Goal: Task Accomplishment & Management: Use online tool/utility

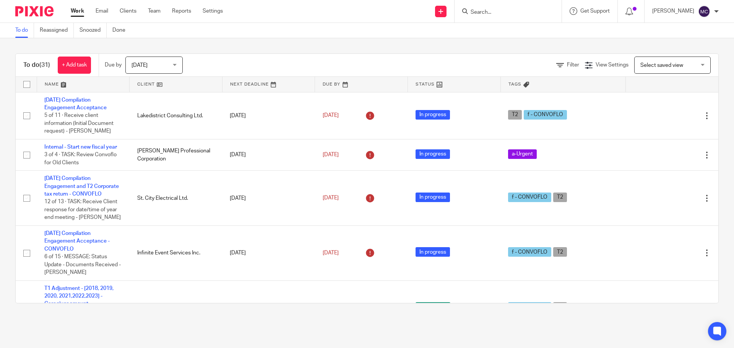
click at [78, 10] on link "Work" at bounding box center [77, 11] width 13 height 8
click at [497, 18] on div at bounding box center [508, 11] width 107 height 23
click at [499, 13] on input "Search" at bounding box center [504, 12] width 69 height 7
type input "2023285"
click at [498, 29] on link at bounding box center [532, 36] width 129 height 24
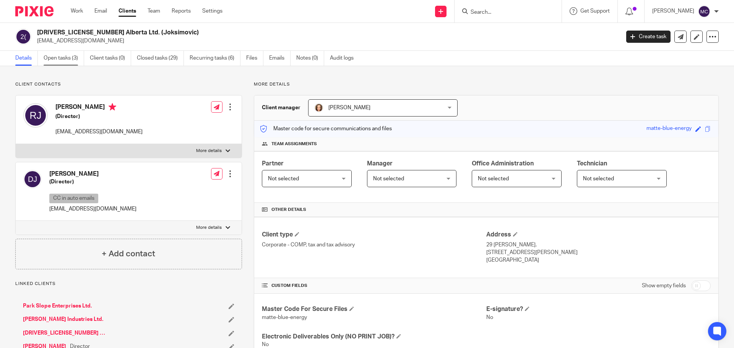
click at [68, 59] on link "Open tasks (3)" at bounding box center [64, 58] width 41 height 15
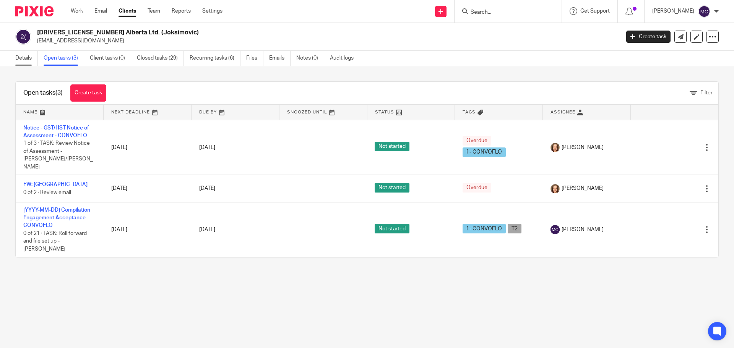
click at [28, 57] on link "Details" at bounding box center [26, 58] width 23 height 15
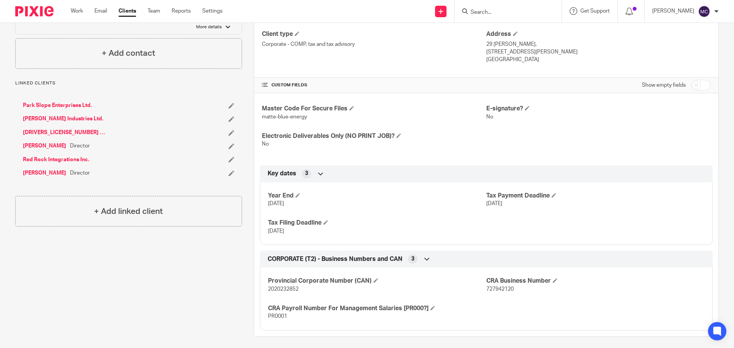
scroll to position [205, 0]
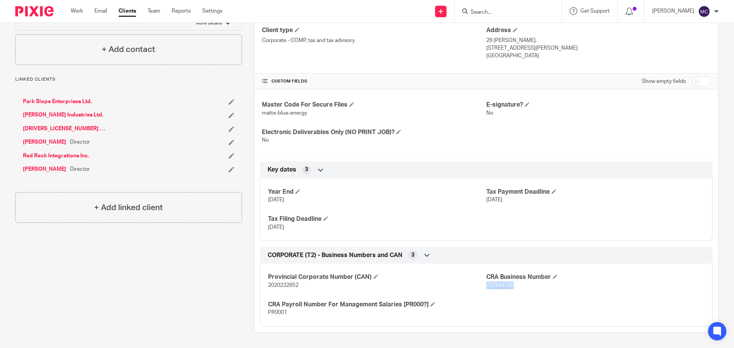
drag, startPoint x: 484, startPoint y: 288, endPoint x: 510, endPoint y: 286, distance: 26.0
click at [510, 286] on span "727942120" at bounding box center [500, 285] width 28 height 5
copy span "727942120"
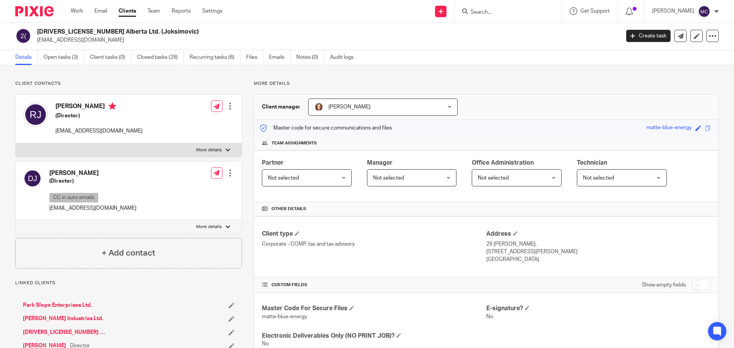
scroll to position [0, 0]
click at [653, 34] on link "Create task" at bounding box center [648, 37] width 44 height 12
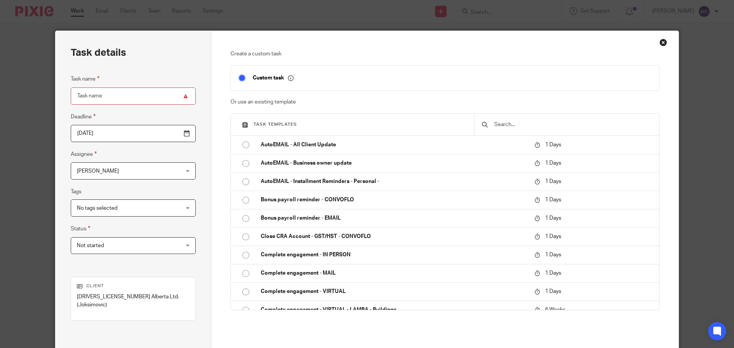
click at [606, 123] on input "text" at bounding box center [573, 124] width 158 height 8
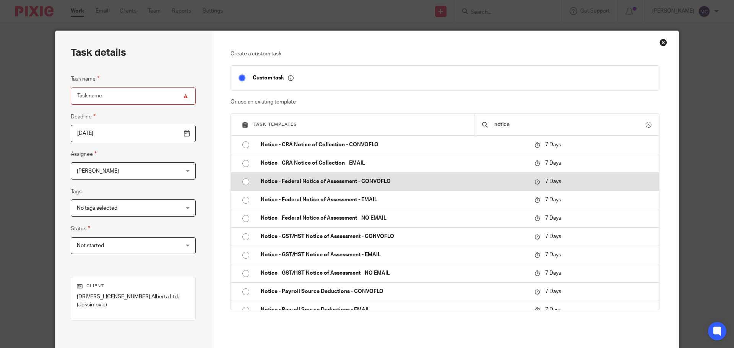
type input "notice"
click at [305, 179] on p "Notice - Federal Notice of Assessment - CONVOFLO" at bounding box center [394, 182] width 266 height 8
type input "2025-08-28"
type input "Notice - Federal Notice of Assessment - CONVOFLO"
checkbox input "false"
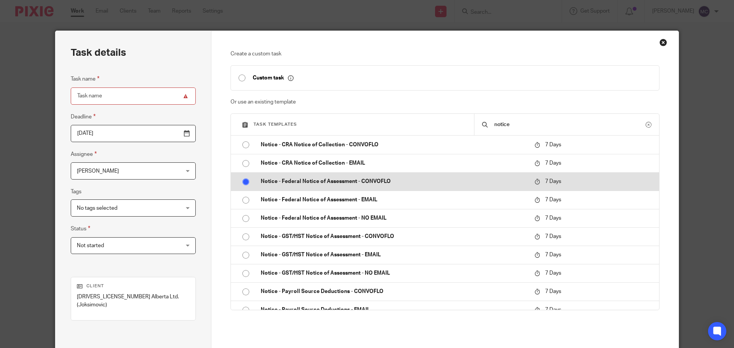
radio input "true"
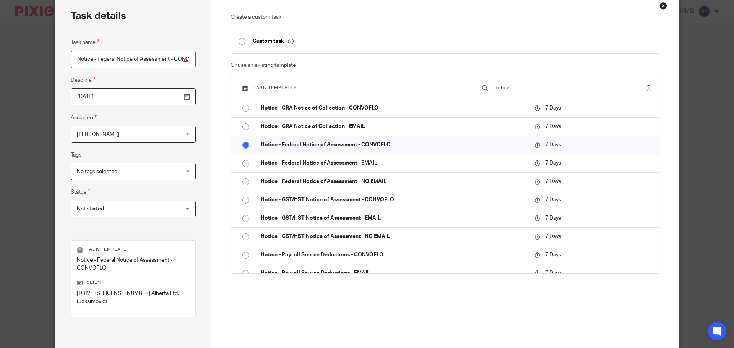
scroll to position [111, 0]
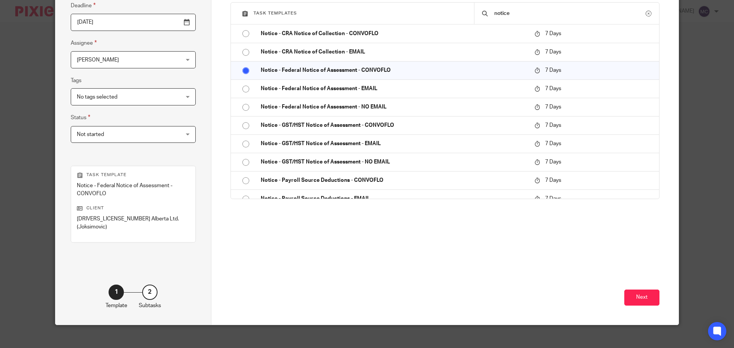
click at [624, 281] on div "Next" at bounding box center [445, 286] width 429 height 77
click at [626, 290] on button "Next" at bounding box center [641, 298] width 35 height 16
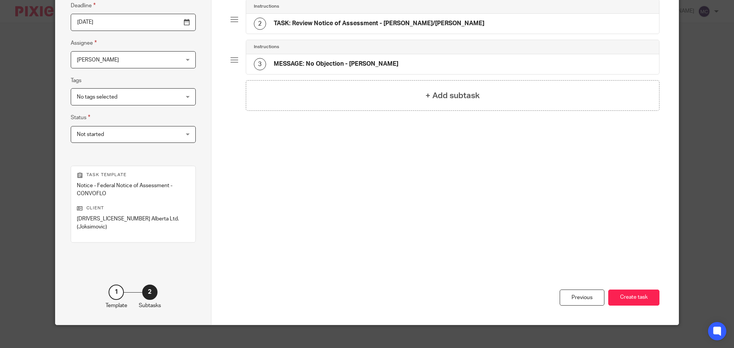
click at [626, 290] on button "Create task" at bounding box center [633, 298] width 51 height 16
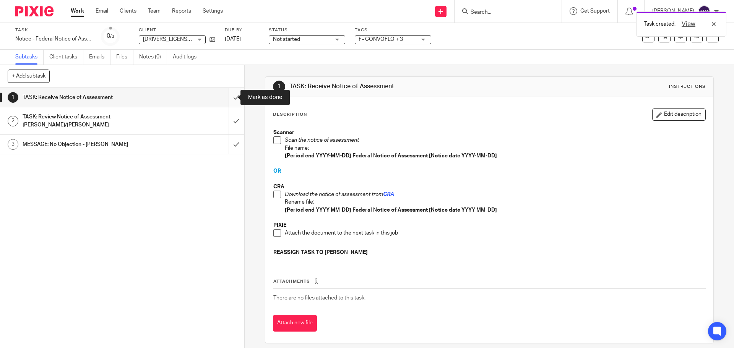
click at [230, 100] on input "submit" at bounding box center [122, 97] width 244 height 19
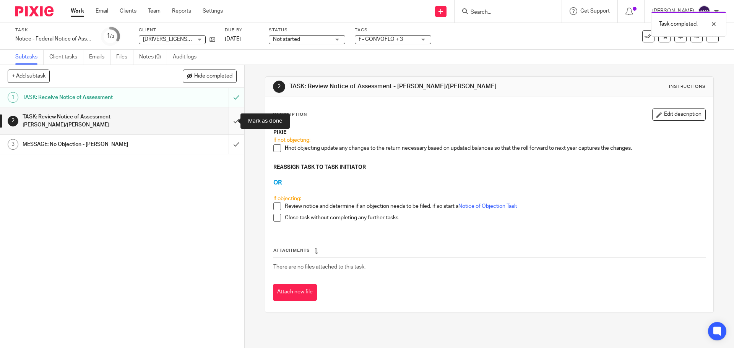
click at [227, 122] on input "submit" at bounding box center [122, 120] width 244 height 27
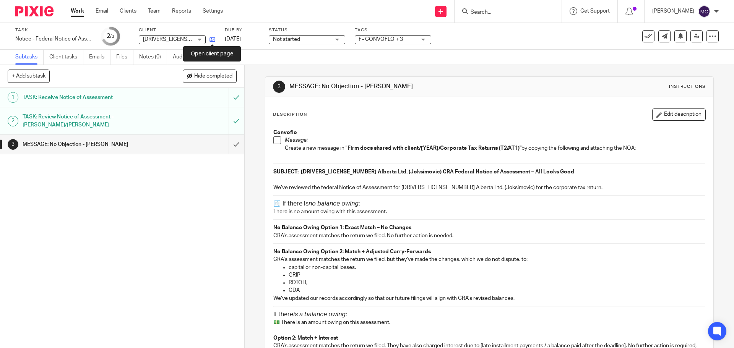
click at [210, 39] on icon at bounding box center [213, 40] width 6 height 6
click at [709, 35] on icon at bounding box center [713, 36] width 8 height 8
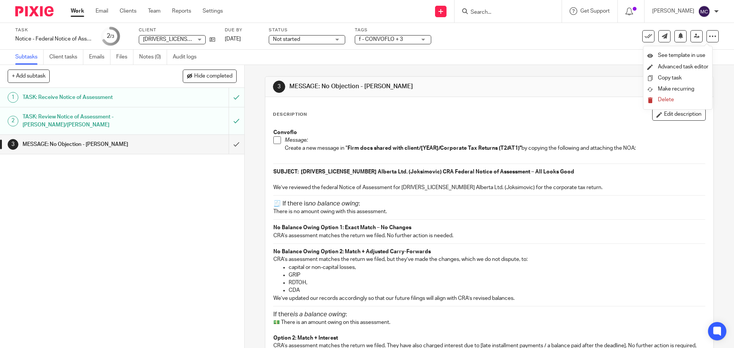
click at [673, 97] on li "Delete" at bounding box center [677, 100] width 61 height 10
click at [663, 99] on span "Delete" at bounding box center [666, 99] width 16 height 5
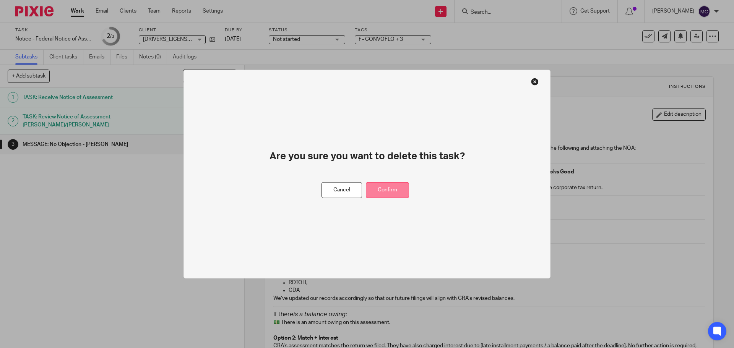
click at [388, 188] on button "Confirm" at bounding box center [387, 190] width 43 height 16
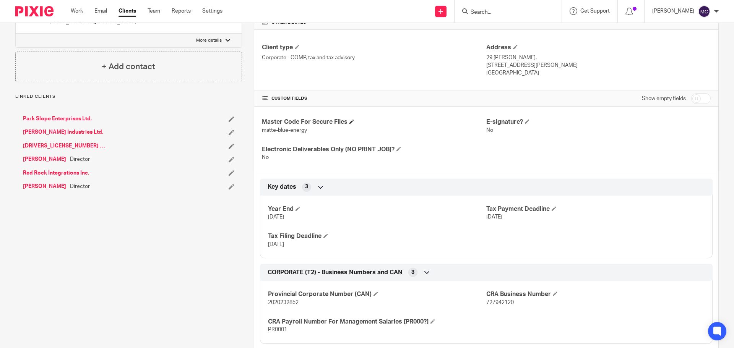
scroll to position [205, 0]
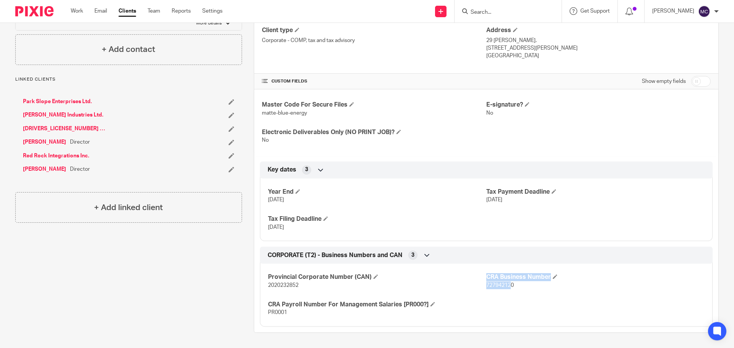
drag, startPoint x: 482, startPoint y: 287, endPoint x: 507, endPoint y: 286, distance: 25.6
click at [507, 286] on div "Provincial Corporate Number (CAN) 2020232852 CRA Business Number 727942120 CRA …" at bounding box center [486, 292] width 453 height 69
click at [505, 291] on div "Provincial Corporate Number (CAN) 2020232852 CRA Business Number 727942120 CRA …" at bounding box center [486, 292] width 453 height 69
drag, startPoint x: 483, startPoint y: 284, endPoint x: 510, endPoint y: 284, distance: 27.1
click at [510, 284] on span "727942120" at bounding box center [500, 285] width 28 height 5
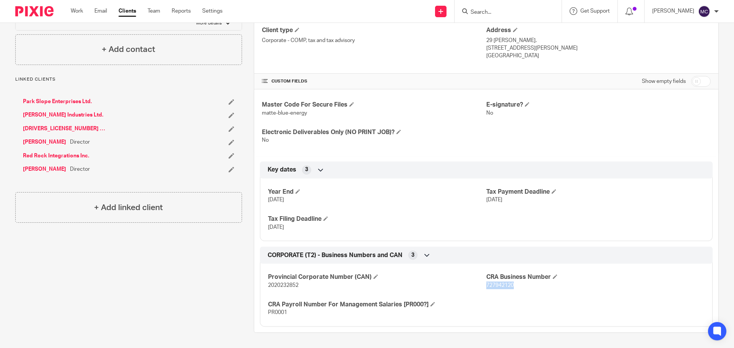
copy span "727942120"
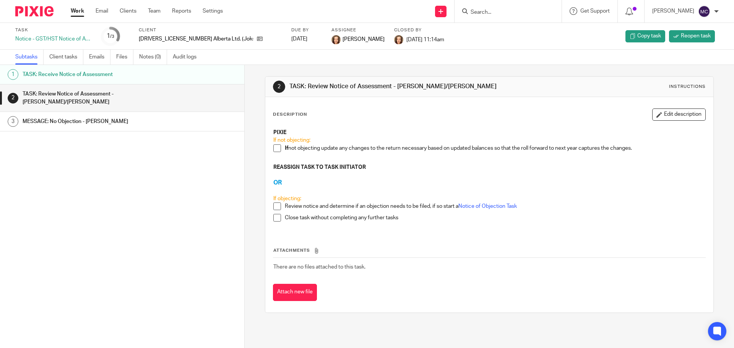
click at [401, 180] on h3 "OR" at bounding box center [489, 183] width 432 height 8
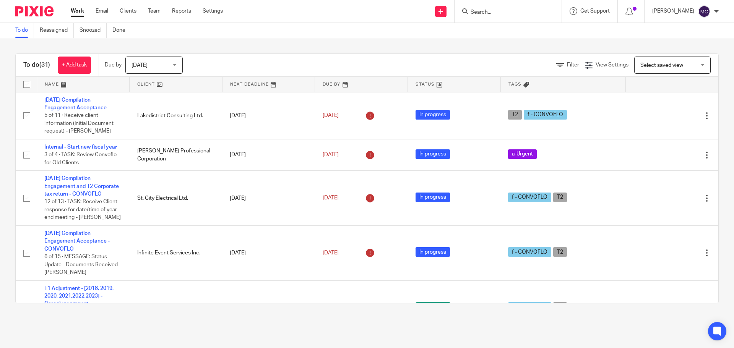
click at [510, 11] on input "Search" at bounding box center [504, 12] width 69 height 7
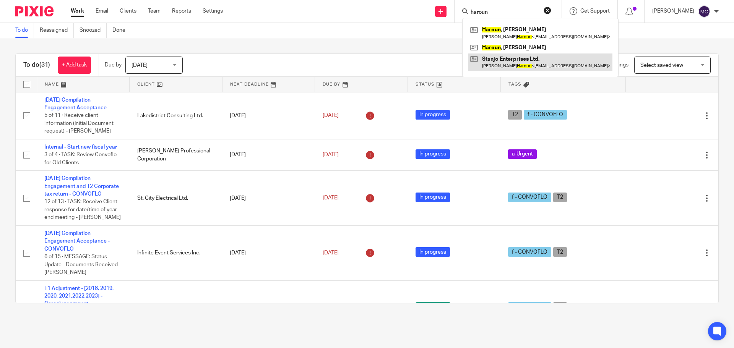
type input "haroun"
click at [509, 59] on link at bounding box center [540, 63] width 144 height 18
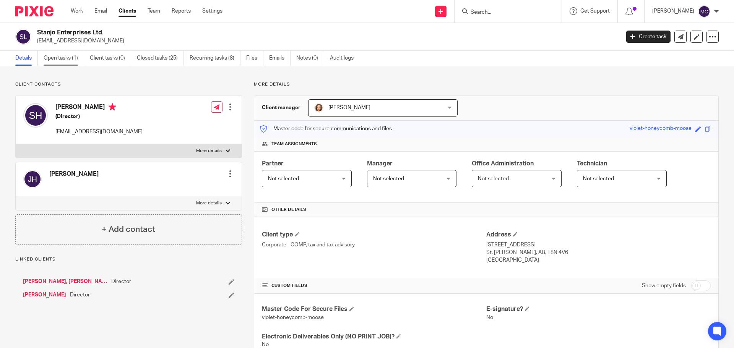
click at [63, 60] on link "Open tasks (1)" at bounding box center [64, 58] width 41 height 15
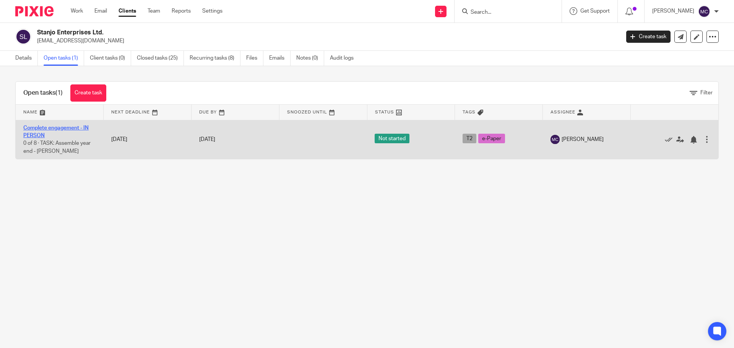
click at [66, 127] on link "Complete engagement - IN PERSON" at bounding box center [55, 131] width 65 height 13
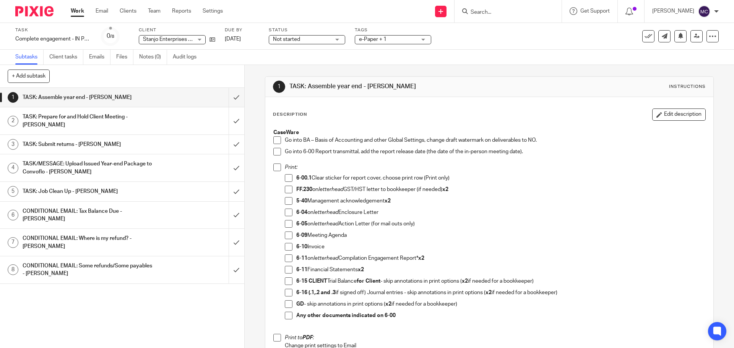
click at [273, 140] on span at bounding box center [277, 140] width 8 height 8
click at [276, 151] on span at bounding box center [277, 152] width 8 height 8
click at [285, 175] on span at bounding box center [289, 178] width 8 height 8
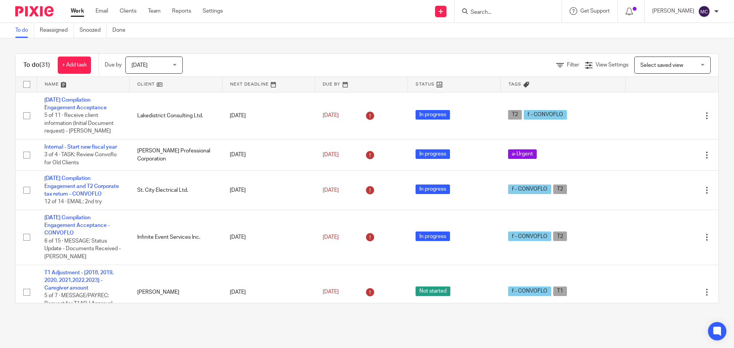
click at [505, 12] on input "Search" at bounding box center [504, 12] width 69 height 7
type input "Stanjo"
click button "submit" at bounding box center [0, 0] width 0 height 0
click at [505, 24] on link at bounding box center [532, 33] width 129 height 18
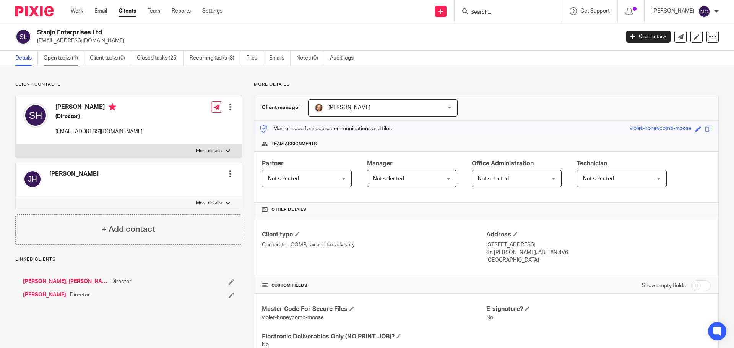
click at [63, 58] on link "Open tasks (1)" at bounding box center [64, 58] width 41 height 15
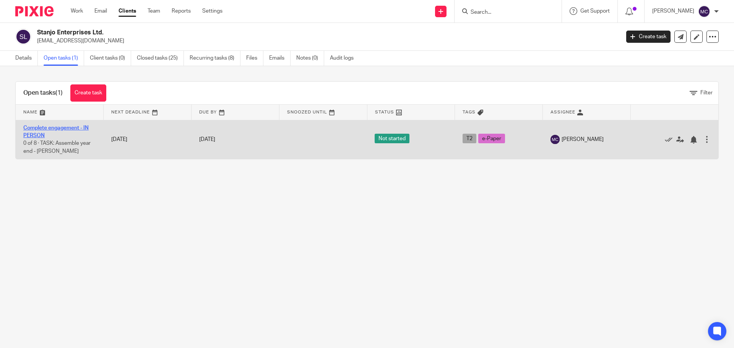
click at [41, 127] on link "Complete engagement - IN PERSON" at bounding box center [55, 131] width 65 height 13
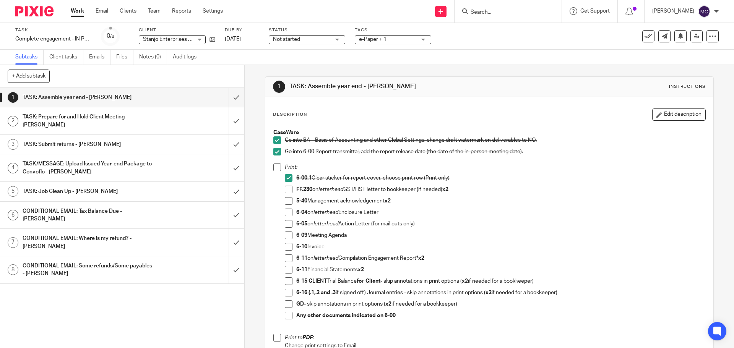
click at [286, 213] on span at bounding box center [289, 213] width 8 height 8
click at [286, 201] on span at bounding box center [289, 201] width 8 height 8
click at [285, 236] on span at bounding box center [289, 236] width 8 height 8
click at [286, 248] on span at bounding box center [289, 247] width 8 height 8
drag, startPoint x: 284, startPoint y: 259, endPoint x: 289, endPoint y: 259, distance: 5.0
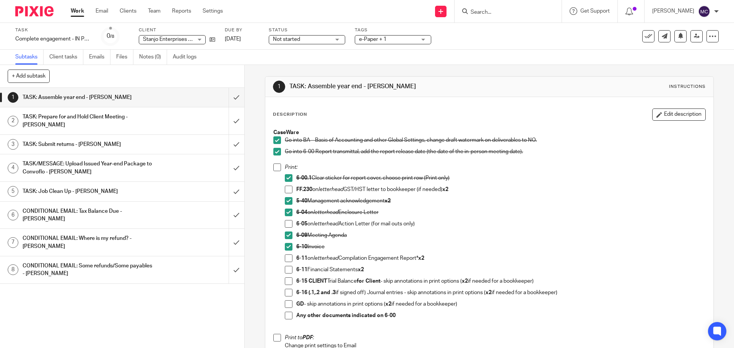
click at [285, 259] on span at bounding box center [289, 259] width 8 height 8
click at [287, 271] on span at bounding box center [289, 270] width 8 height 8
click at [291, 283] on li "6-15 CLIENT Trial Balance for Client - skip annotations in print options ( x2 i…" at bounding box center [495, 283] width 420 height 11
click at [286, 283] on span at bounding box center [289, 282] width 8 height 8
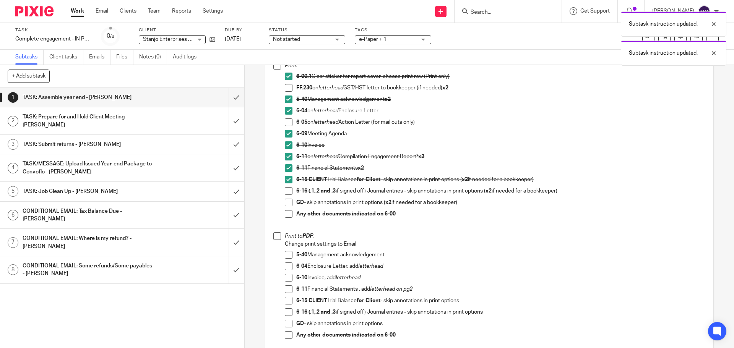
scroll to position [134, 0]
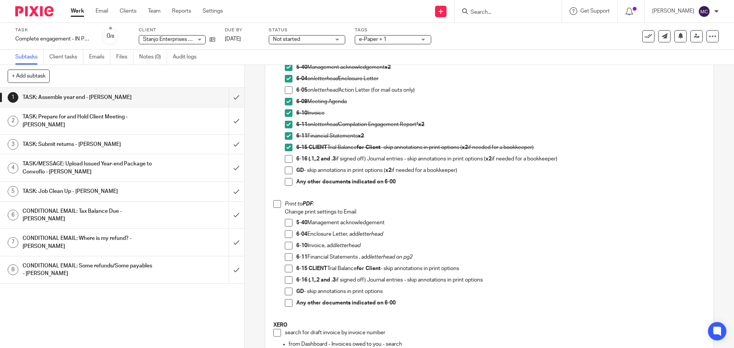
click at [286, 234] on span at bounding box center [289, 235] width 8 height 8
click at [287, 247] on span at bounding box center [289, 246] width 8 height 8
click at [286, 257] on span at bounding box center [289, 257] width 8 height 8
click at [286, 267] on span at bounding box center [289, 269] width 8 height 8
click at [287, 280] on span at bounding box center [289, 280] width 8 height 8
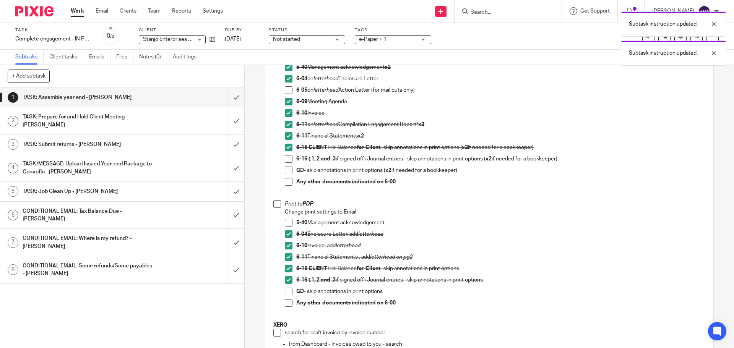
click at [273, 206] on span at bounding box center [277, 204] width 8 height 8
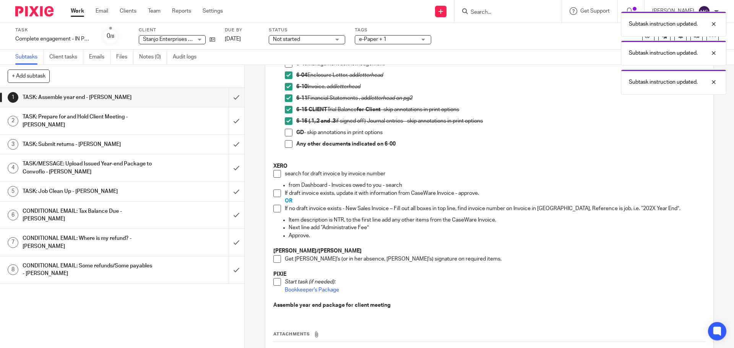
scroll to position [325, 0]
